Goal: Transaction & Acquisition: Obtain resource

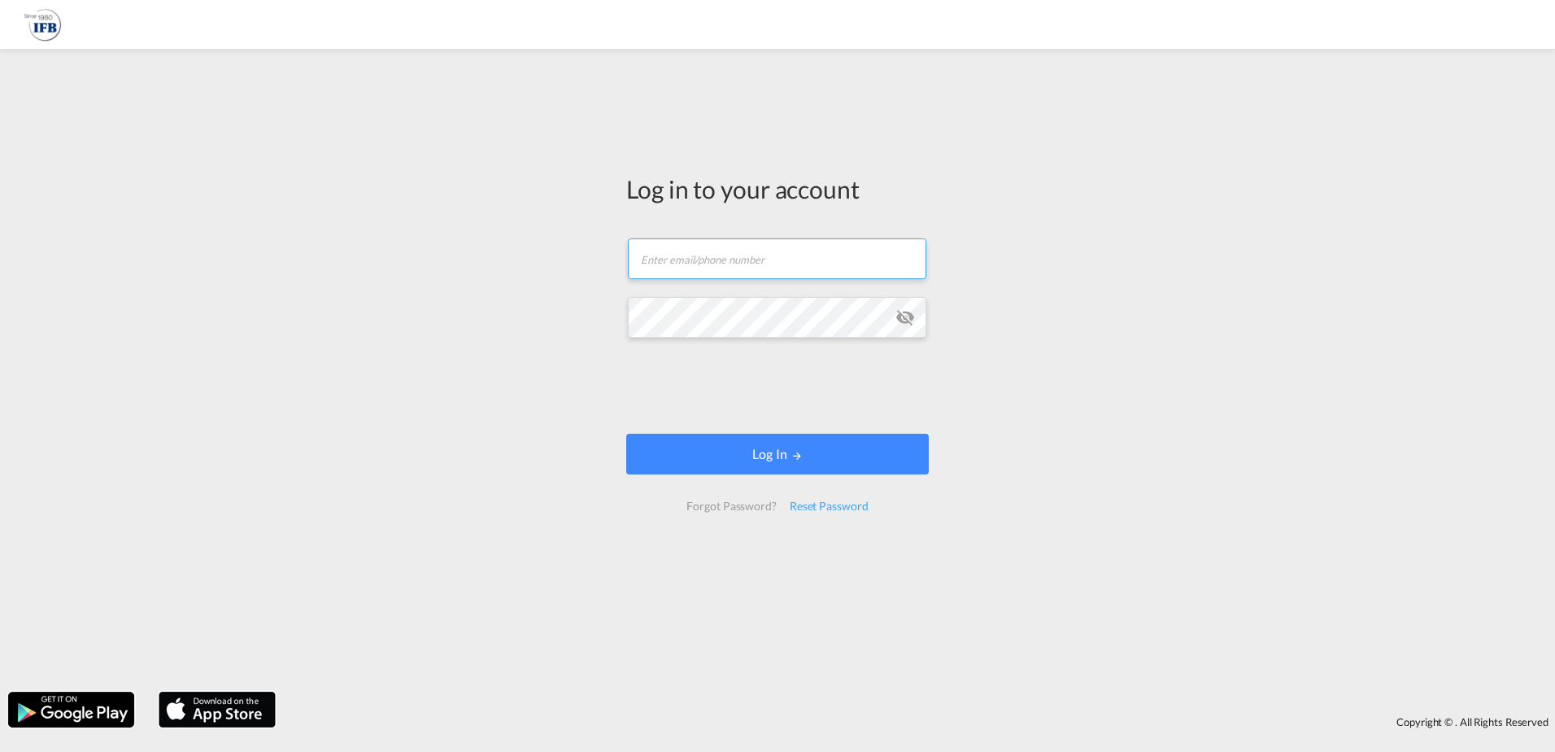
click at [687, 260] on input "text" at bounding box center [777, 258] width 299 height 41
type input "[PERSON_NAME][EMAIL_ADDRESS][DOMAIN_NAME]"
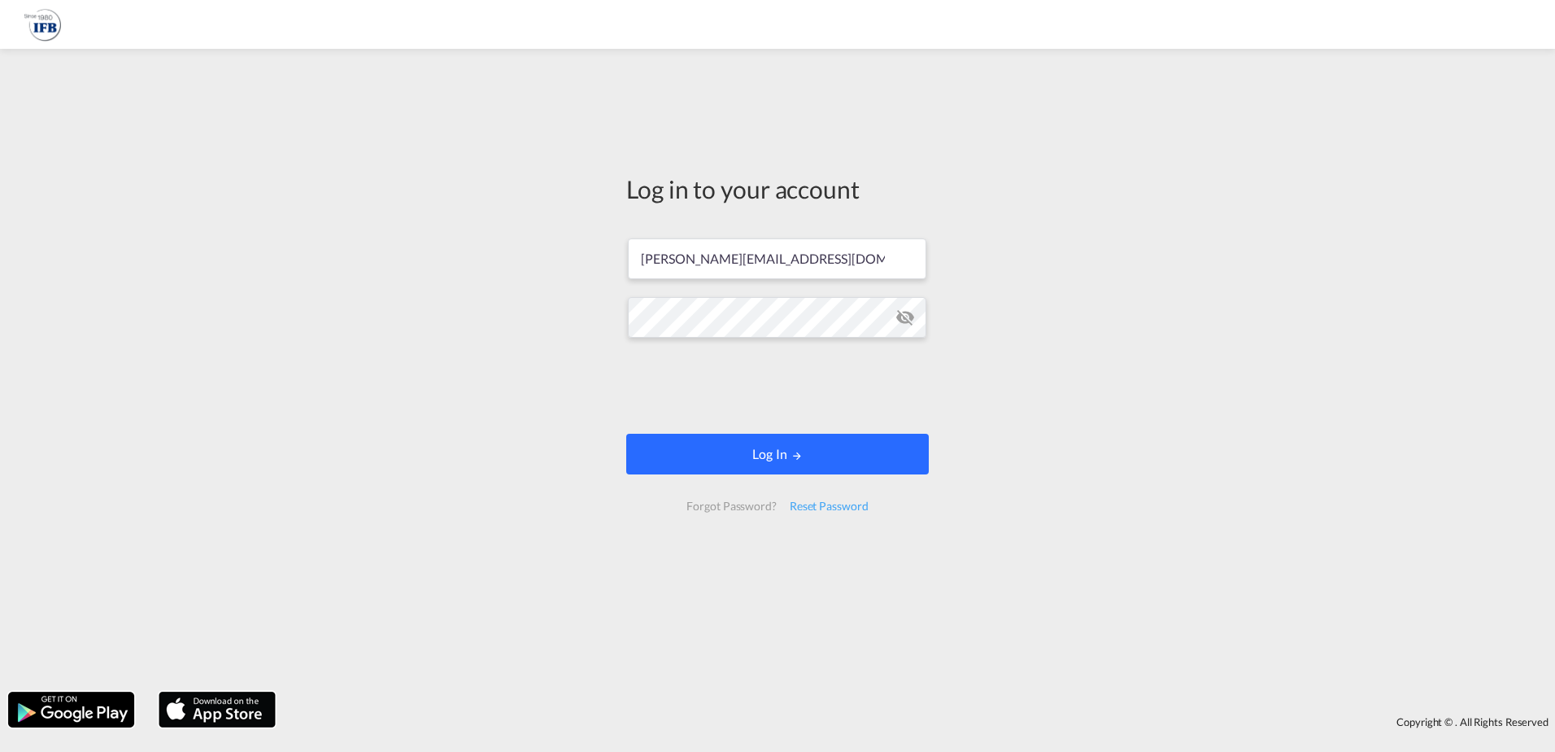
click at [734, 445] on button "Log In" at bounding box center [777, 454] width 303 height 41
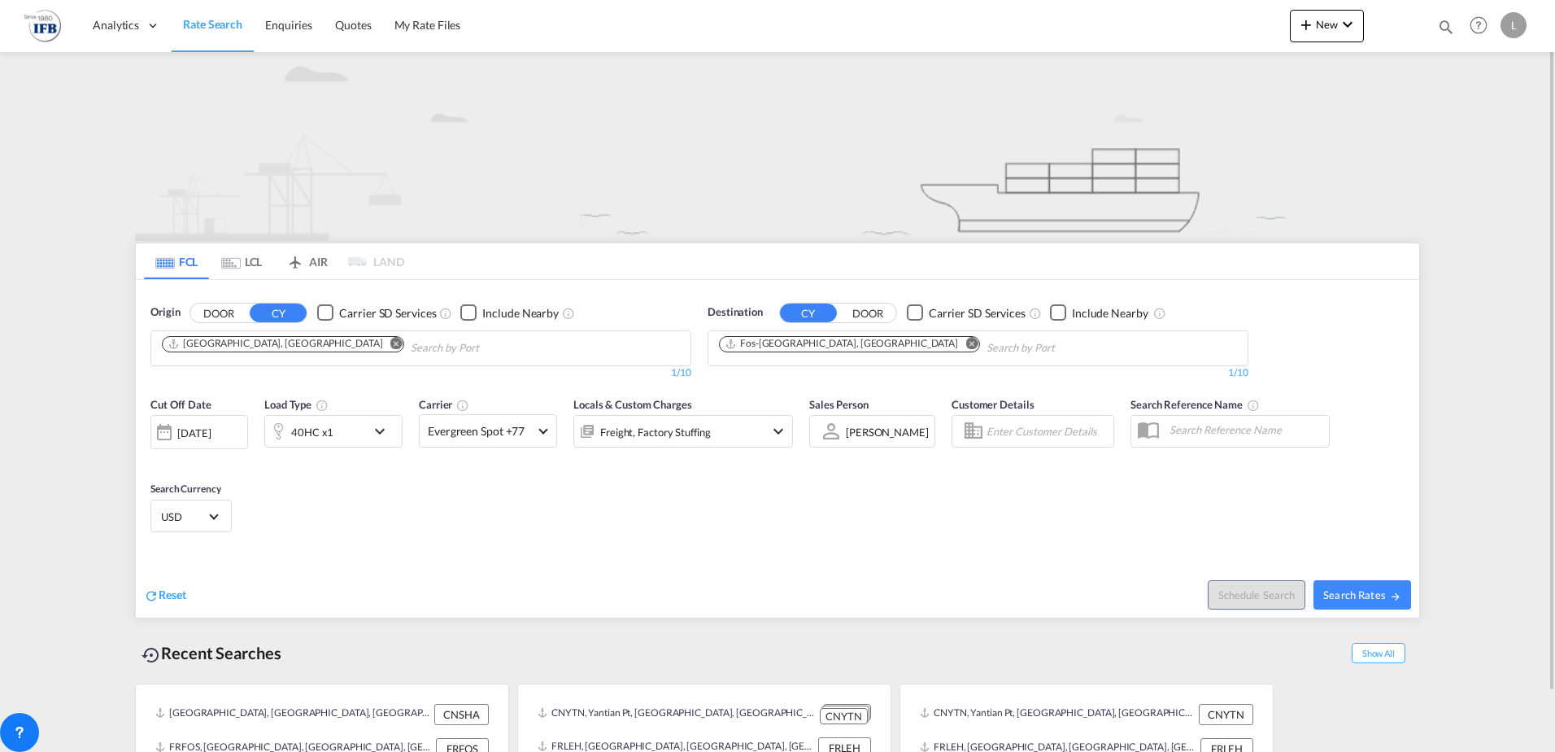
click at [390, 341] on md-icon "Remove" at bounding box center [396, 343] width 12 height 12
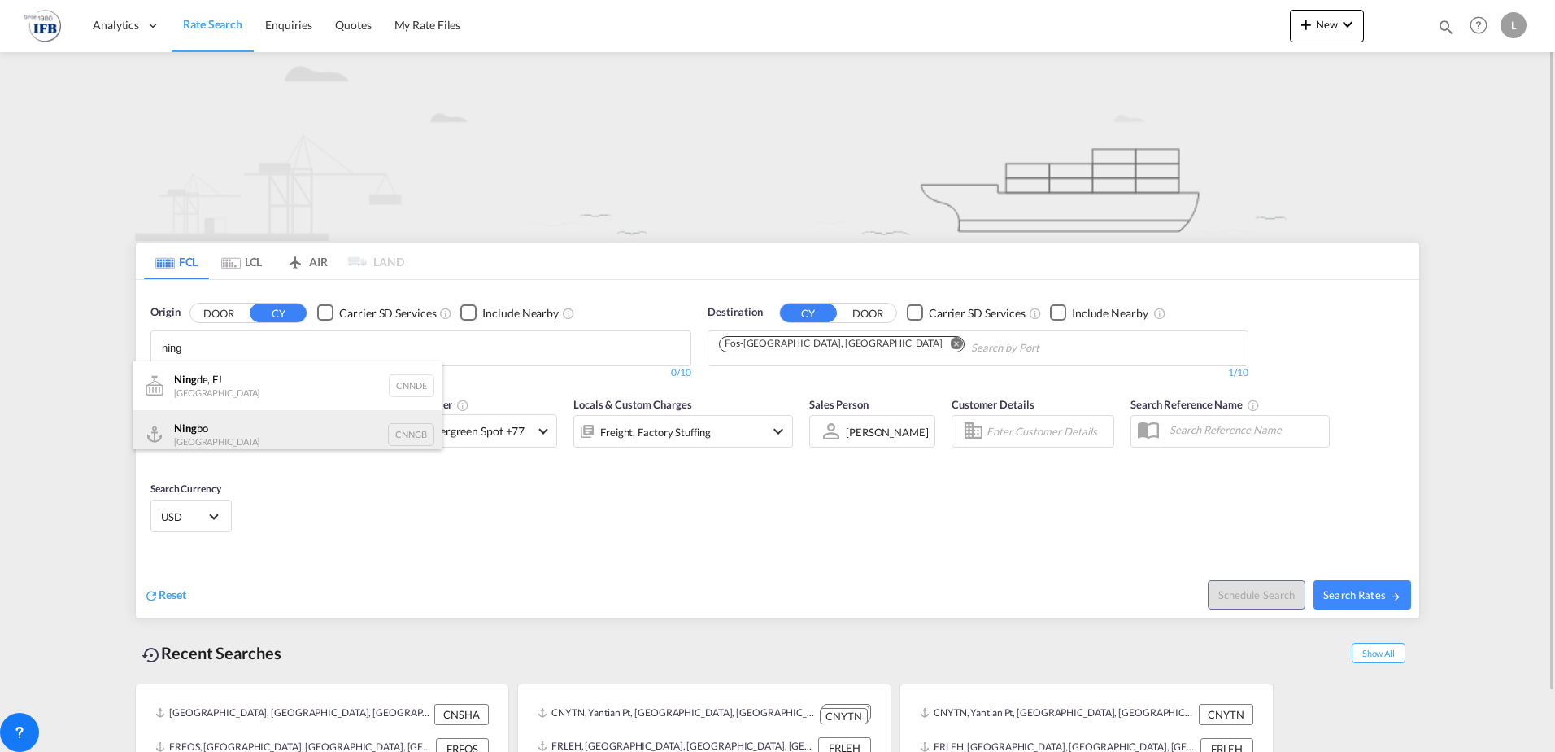
type input "ning"
click at [208, 431] on div "Ning bo China CNNGB" at bounding box center [287, 434] width 309 height 49
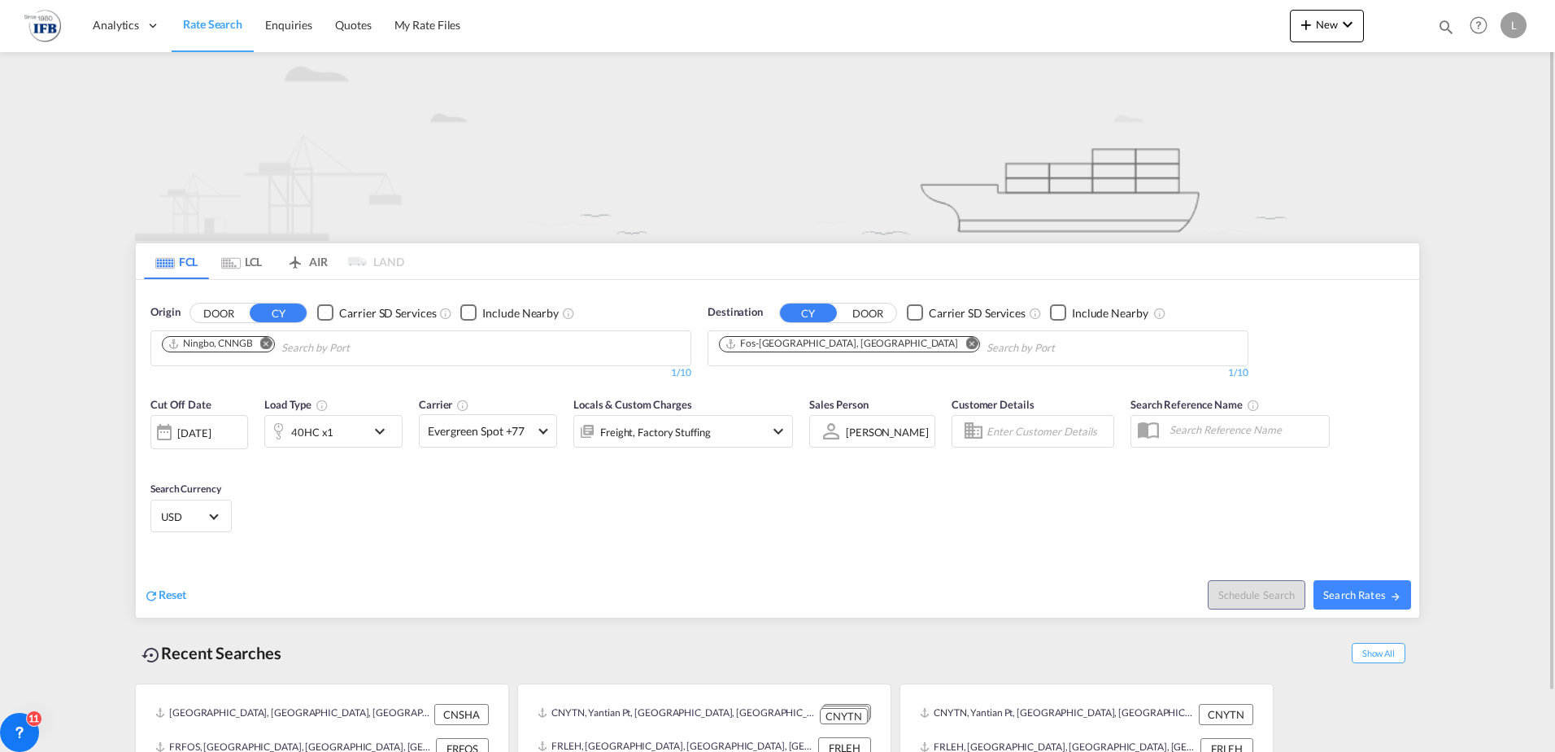
drag, startPoint x: 860, startPoint y: 506, endPoint x: 778, endPoint y: 504, distance: 82.2
click at [380, 426] on md-icon "icon-chevron-down" at bounding box center [384, 431] width 28 height 20
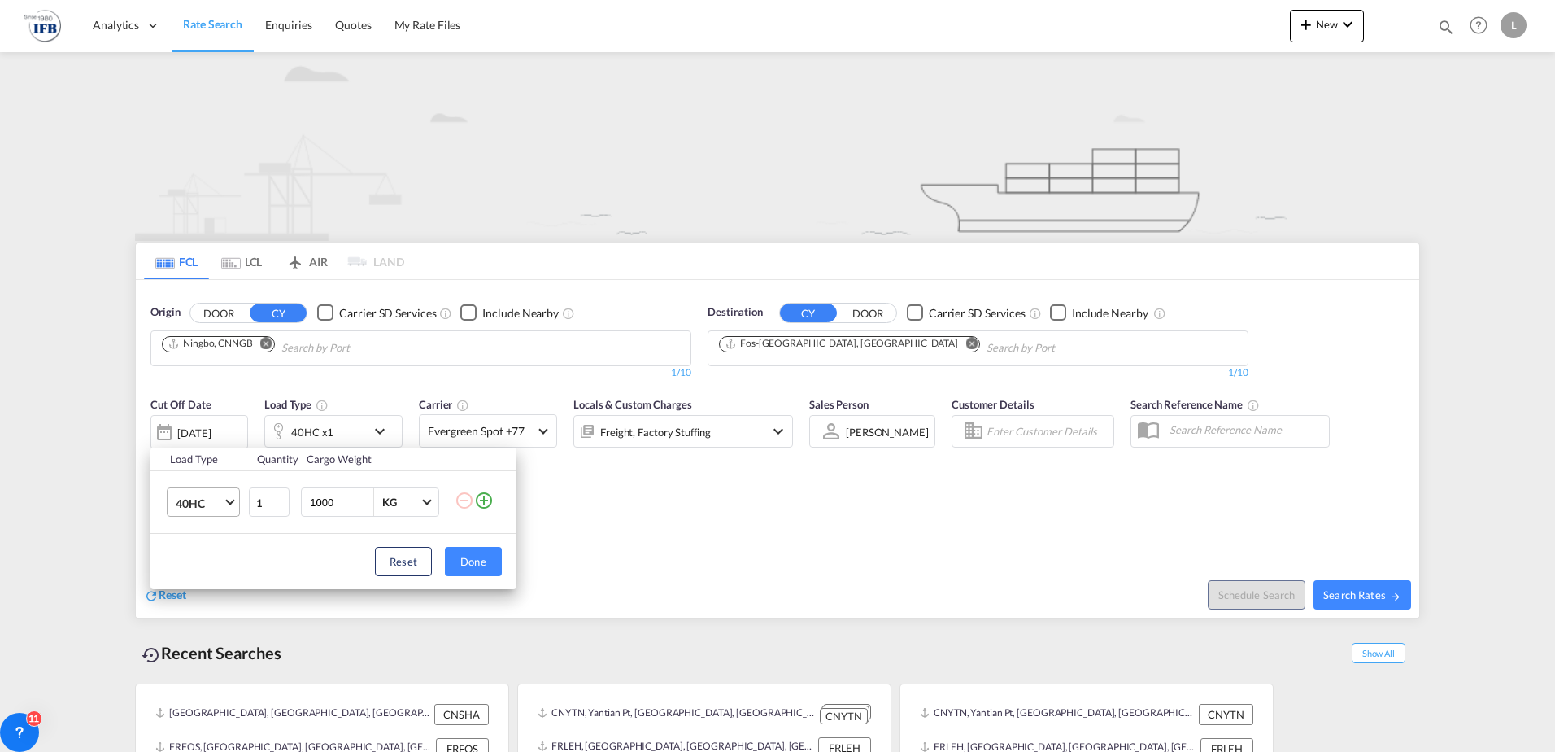
click at [228, 500] on span "Choose: \a40HC" at bounding box center [229, 500] width 9 height 9
click at [219, 424] on md-option "20GP" at bounding box center [218, 424] width 111 height 39
click at [218, 430] on div "Load Type Quantity Cargo Weight 20GP 1 1000 KG KG Load type addition is restric…" at bounding box center [777, 376] width 1555 height 752
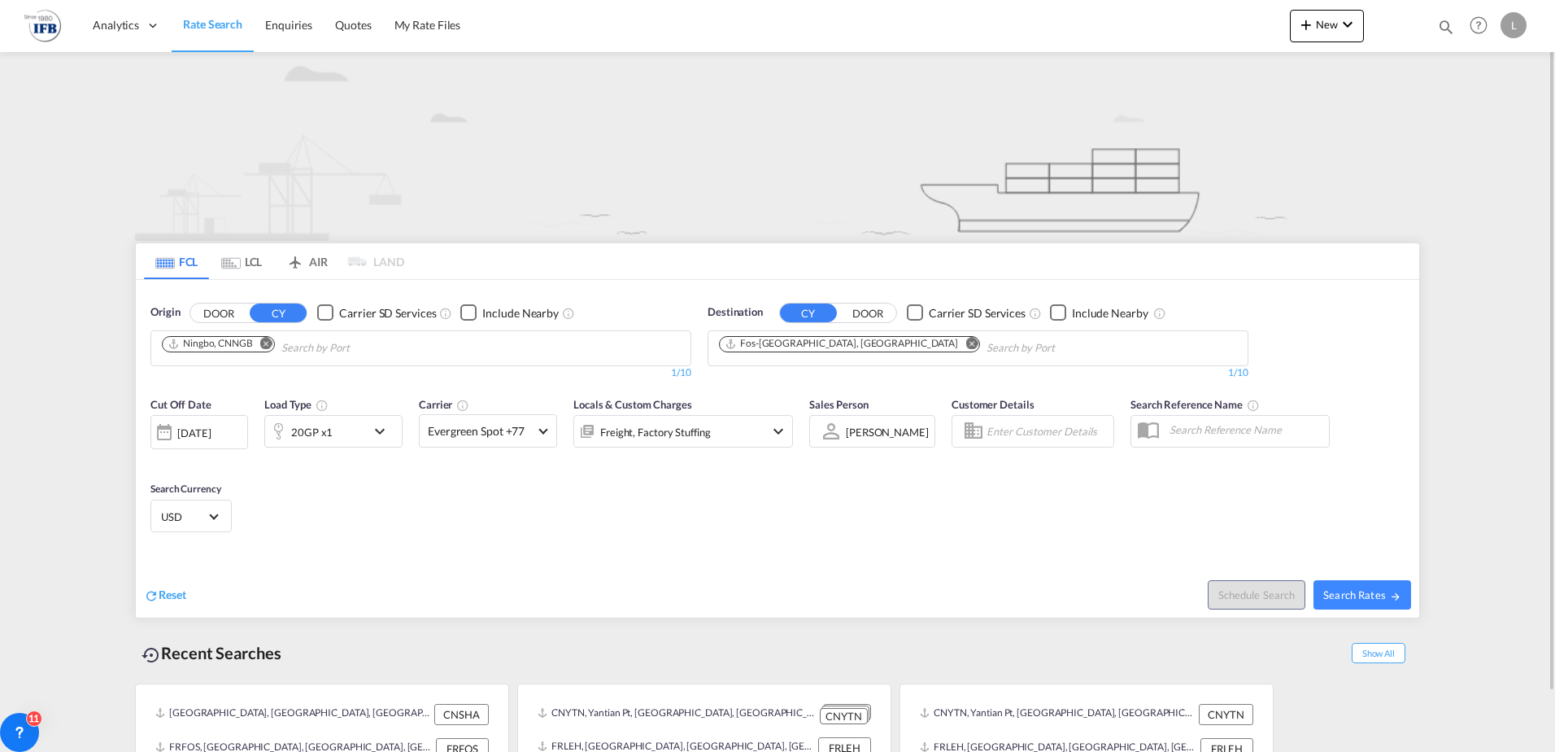
click at [168, 434] on div at bounding box center [164, 432] width 26 height 33
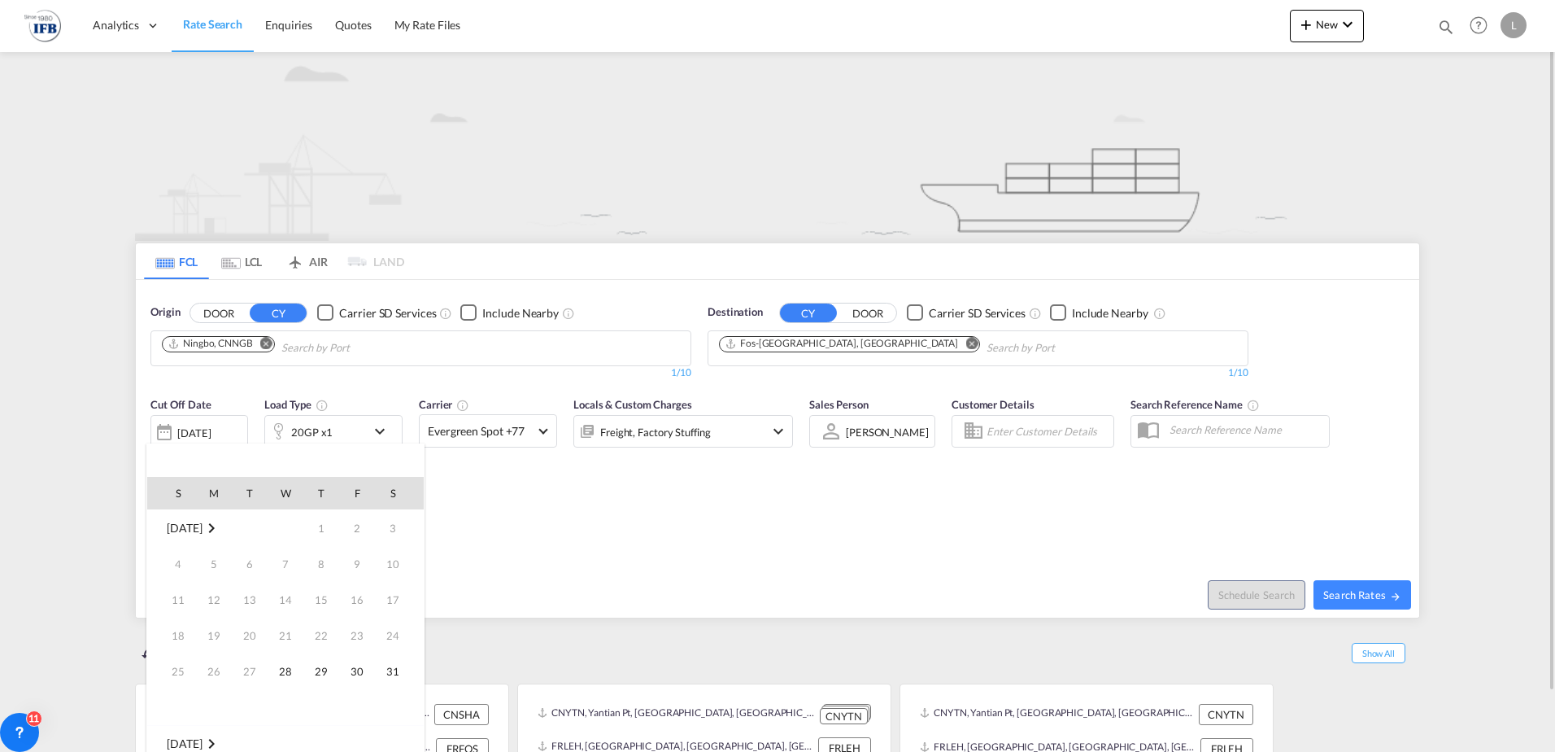
scroll to position [647, 0]
click at [283, 632] on span "20" at bounding box center [285, 635] width 33 height 33
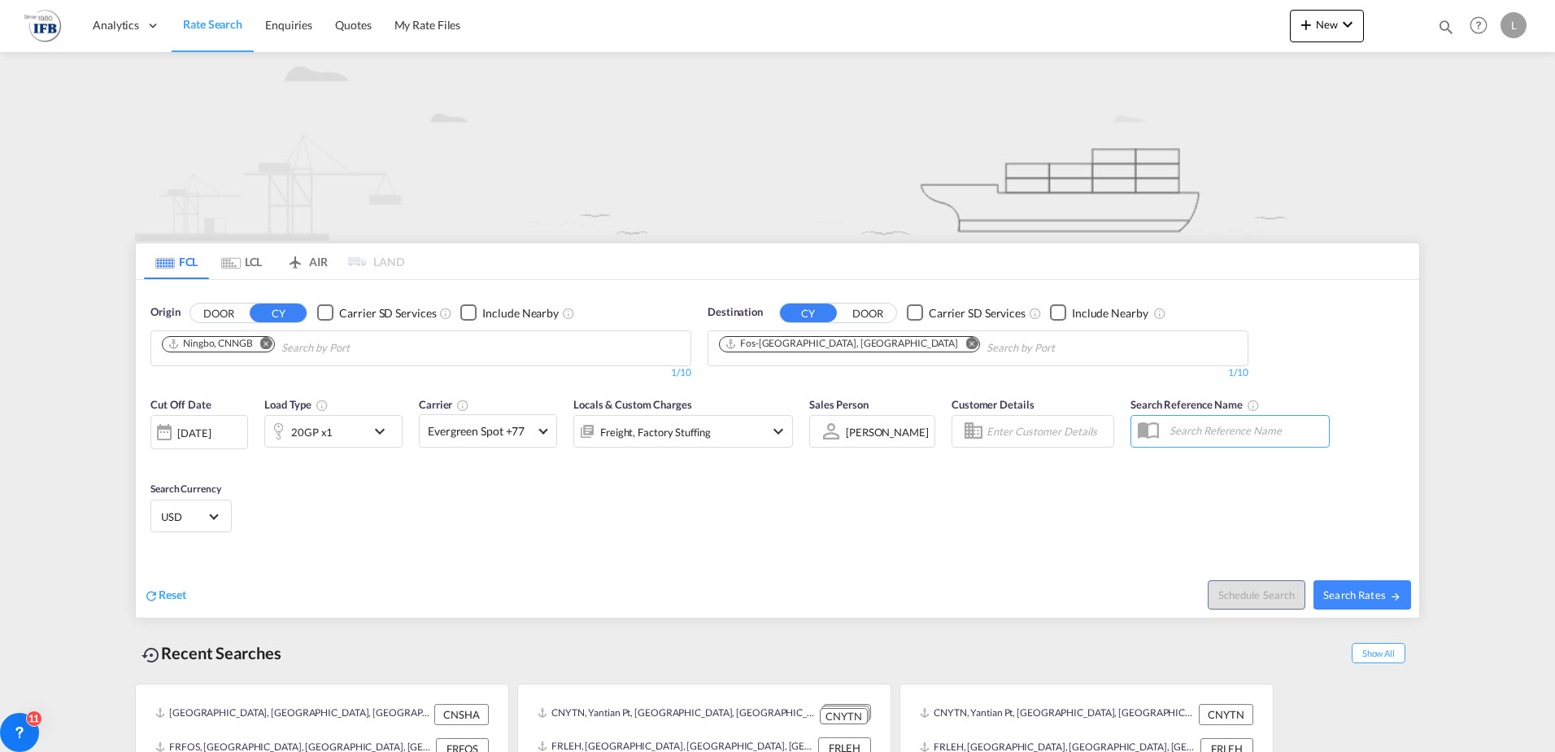
click at [966, 341] on md-icon "Remove" at bounding box center [972, 343] width 12 height 12
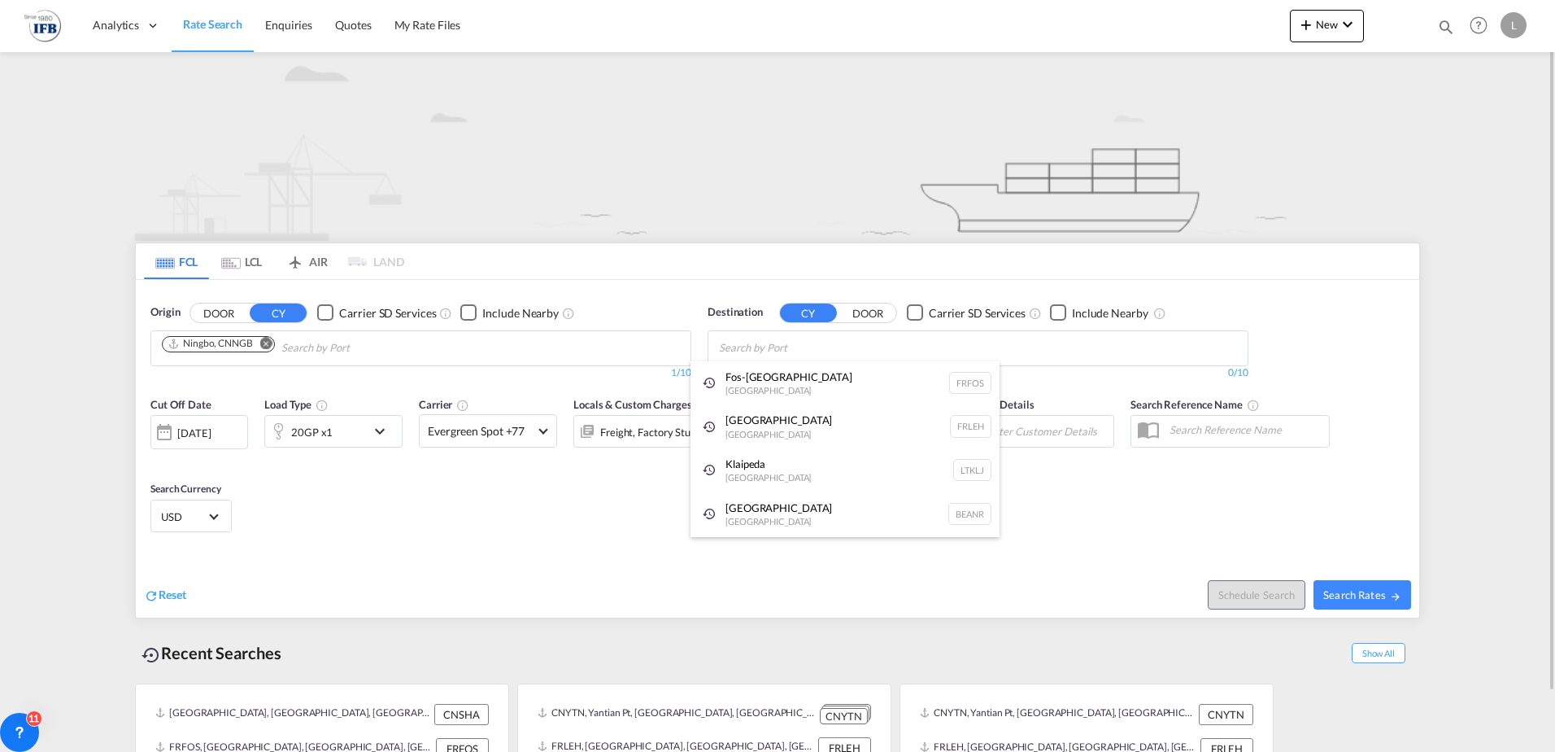
click at [792, 425] on div "[GEOGRAPHIC_DATA] FRLEH" at bounding box center [845, 426] width 309 height 44
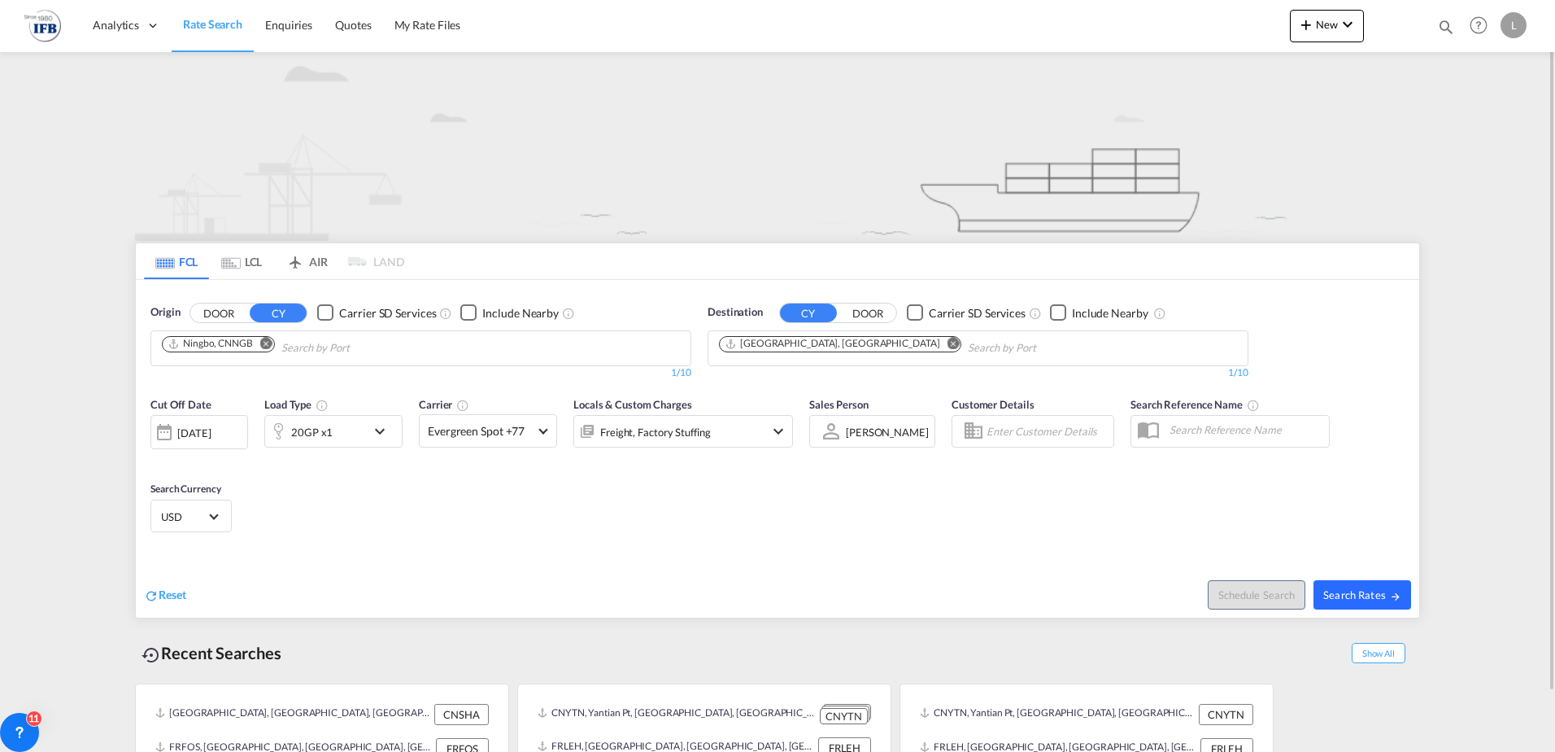
click at [1359, 589] on span "Search Rates" at bounding box center [1363, 594] width 78 height 13
type input "CNNGB to FRLEH / [DATE]"
